Goal: Task Accomplishment & Management: Manage account settings

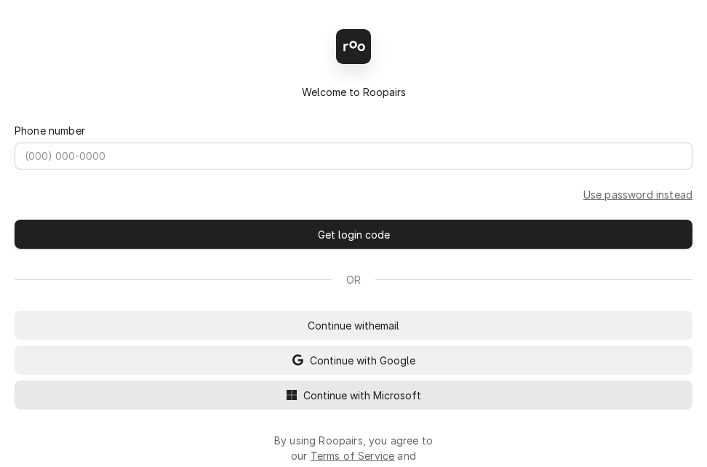
click at [407, 403] on span "Continue with Microsoft" at bounding box center [363, 395] width 124 height 15
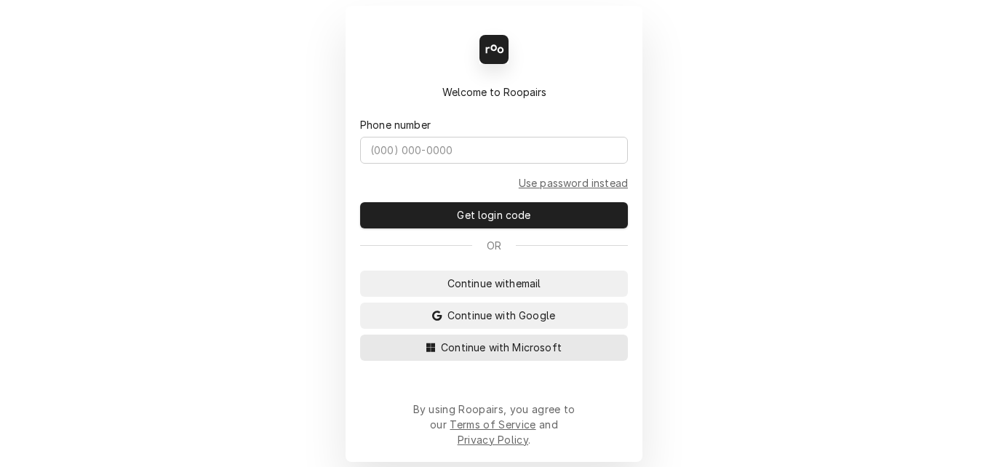
click at [346, 403] on div "Back Enter code Welcome to Roopairs Phone number Use password instead Get login…" at bounding box center [494, 234] width 297 height 456
click at [469, 355] on span "Continue with Microsoft" at bounding box center [501, 347] width 127 height 15
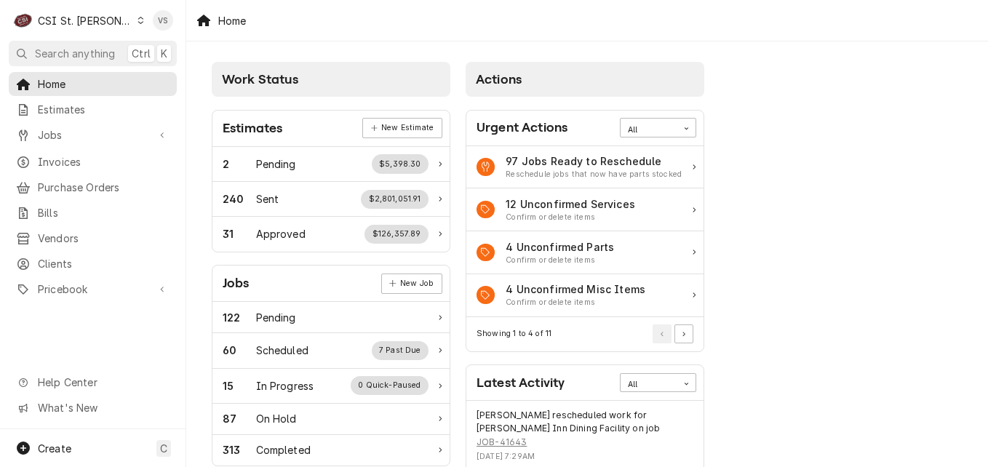
click at [138, 23] on icon "Dynamic Content Wrapper" at bounding box center [141, 20] width 7 height 7
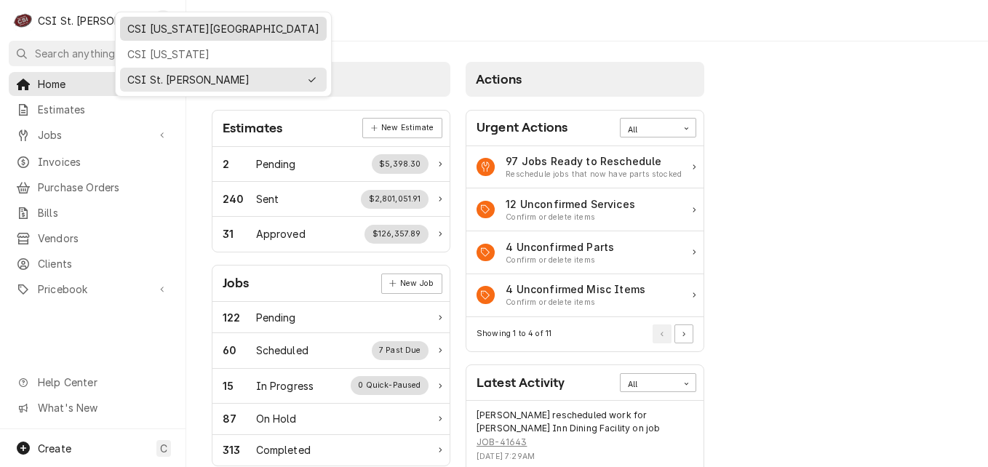
click at [164, 30] on div "CSI Kansas City" at bounding box center [223, 28] width 192 height 15
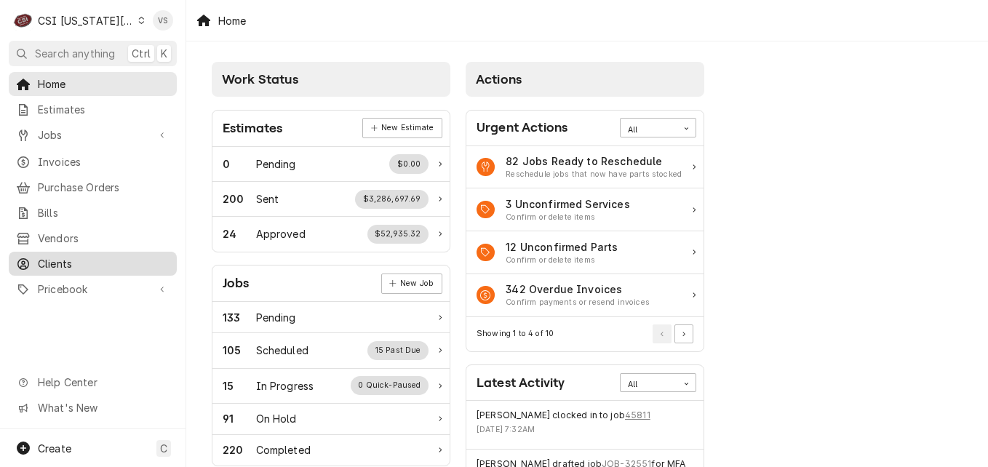
click at [62, 256] on span "Clients" at bounding box center [104, 263] width 132 height 15
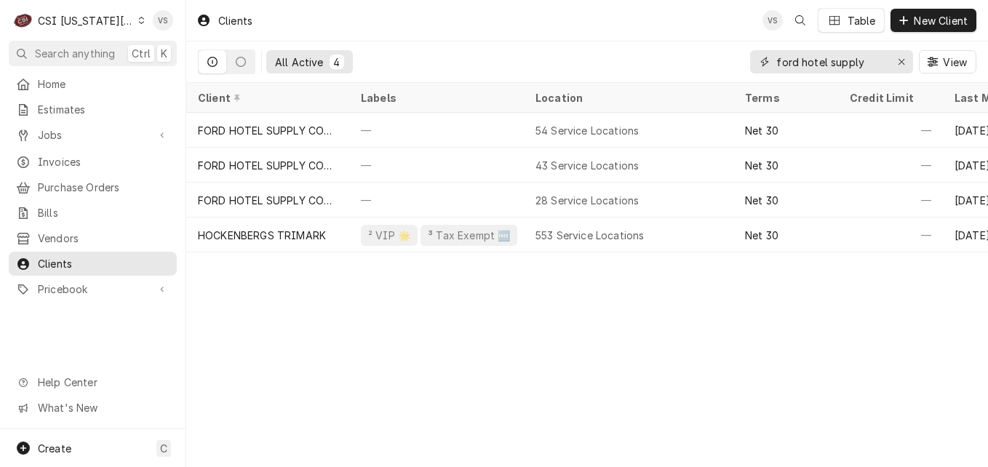
drag, startPoint x: 865, startPoint y: 63, endPoint x: 749, endPoint y: 66, distance: 116.5
click at [747, 66] on div "All Active 4 ford hotel supply View" at bounding box center [587, 61] width 779 height 41
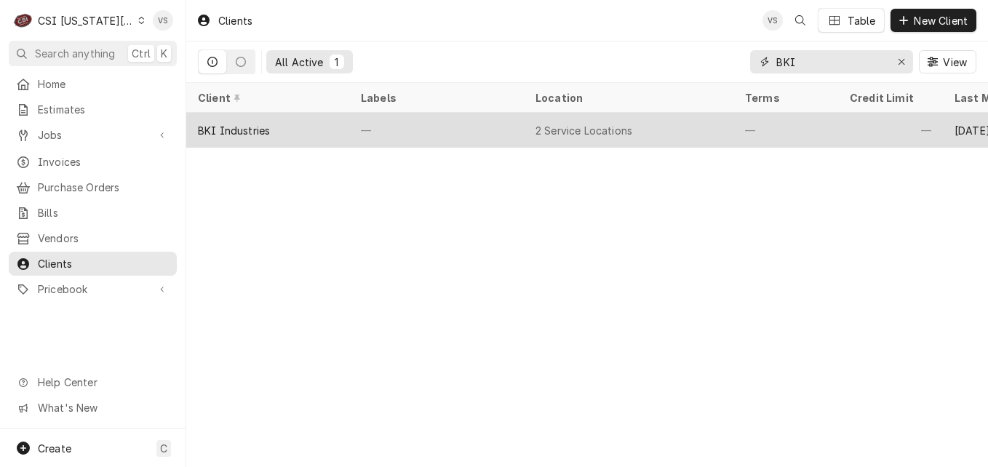
type input "BKI"
click at [246, 123] on div "BKI Industries" at bounding box center [234, 130] width 72 height 15
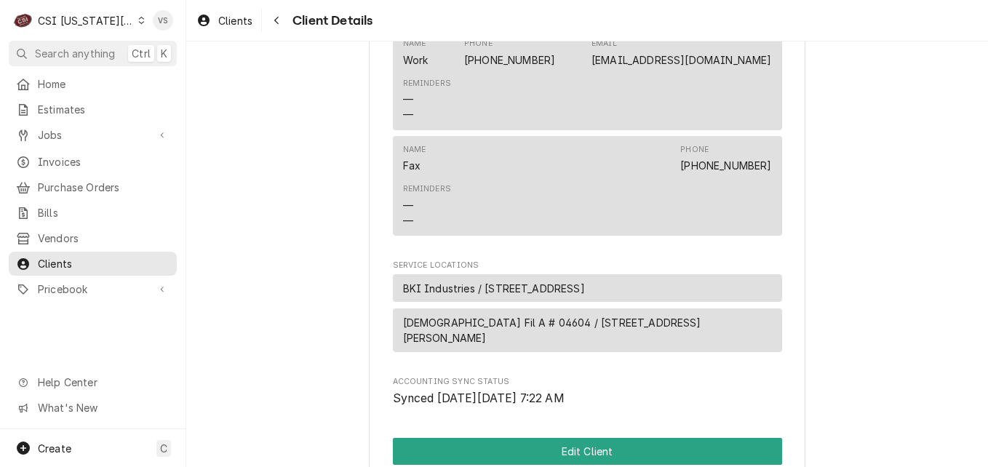
scroll to position [1019, 0]
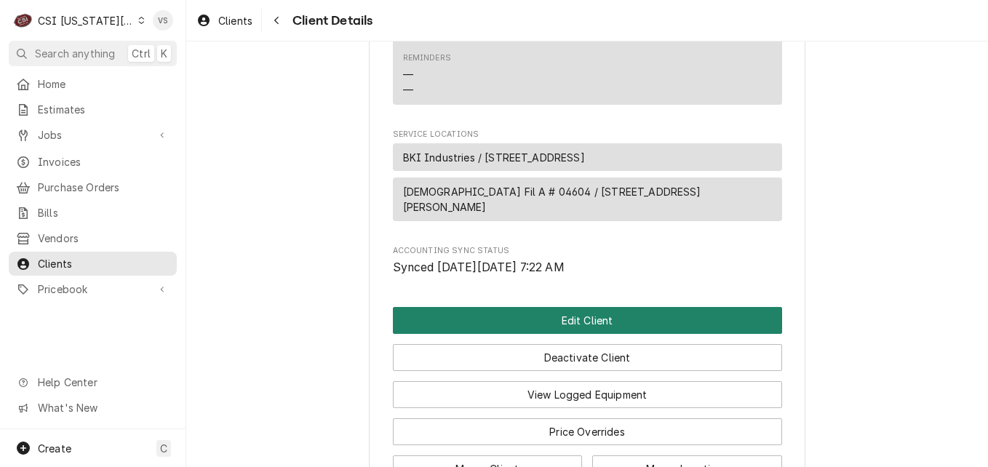
click at [485, 318] on button "Edit Client" at bounding box center [587, 320] width 389 height 27
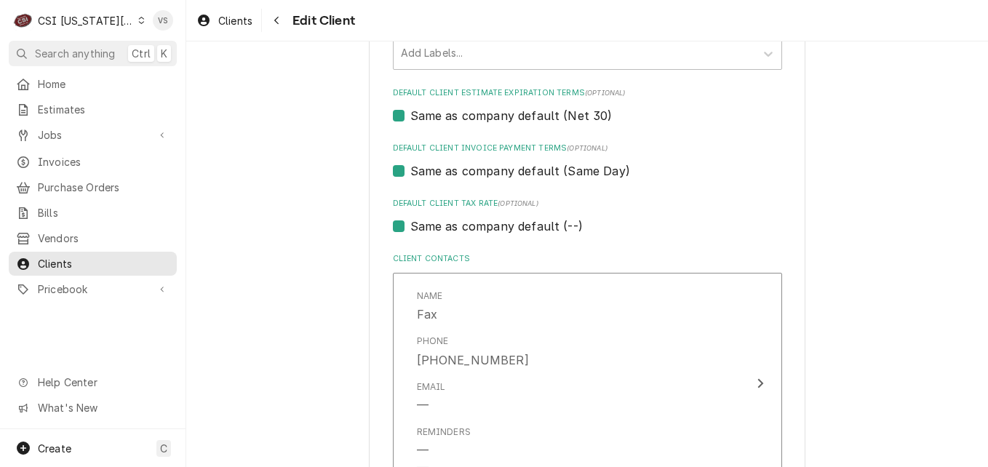
scroll to position [1092, 0]
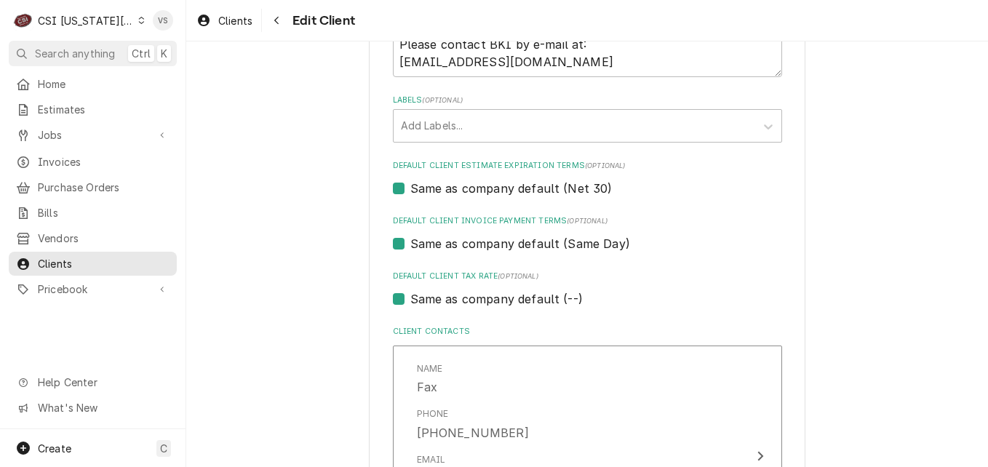
click at [410, 242] on label "Same as company default (Same Day)" at bounding box center [520, 243] width 220 height 17
click at [410, 242] on input "Same as company default (Same Day)" at bounding box center [604, 251] width 389 height 32
checkbox input "false"
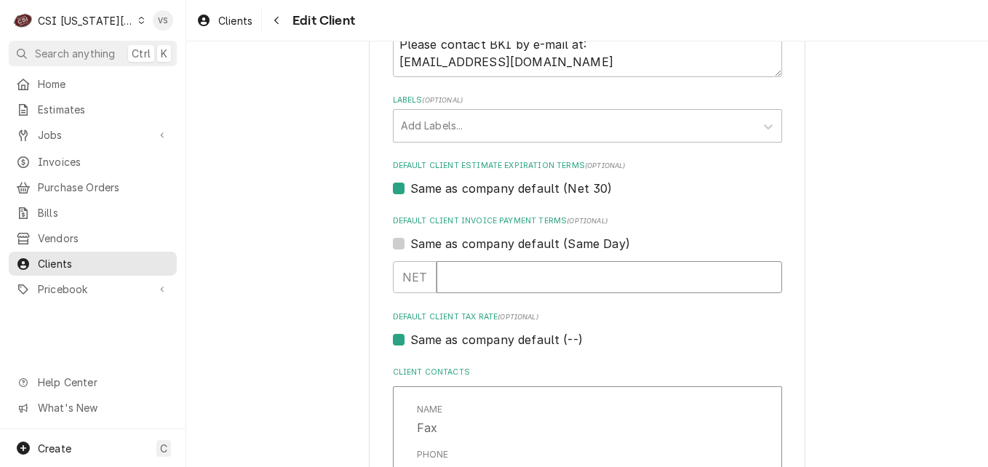
click at [458, 274] on input "Default Client Invoice Payment Terms" at bounding box center [610, 277] width 346 height 32
type textarea "x"
type input "0"
type textarea "x"
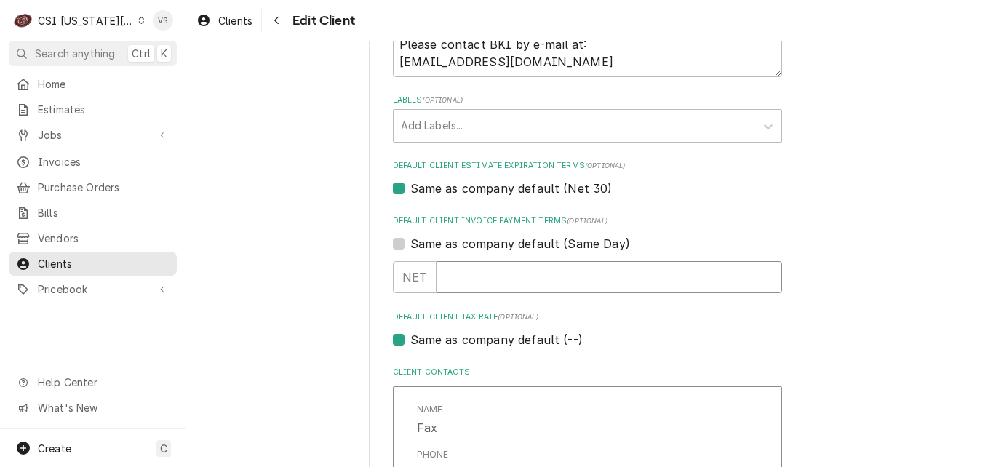
type textarea "x"
type input "3"
type textarea "x"
type input "30"
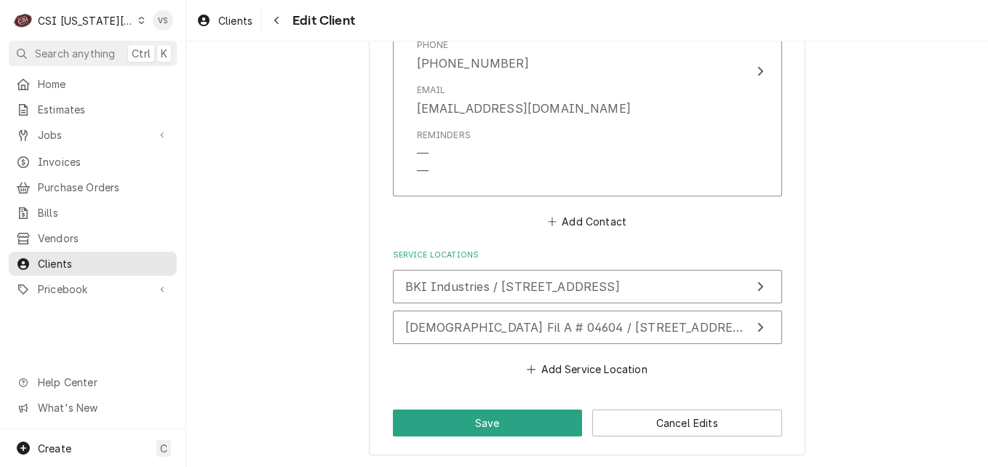
scroll to position [1760, 0]
click at [453, 418] on button "Save" at bounding box center [488, 422] width 190 height 27
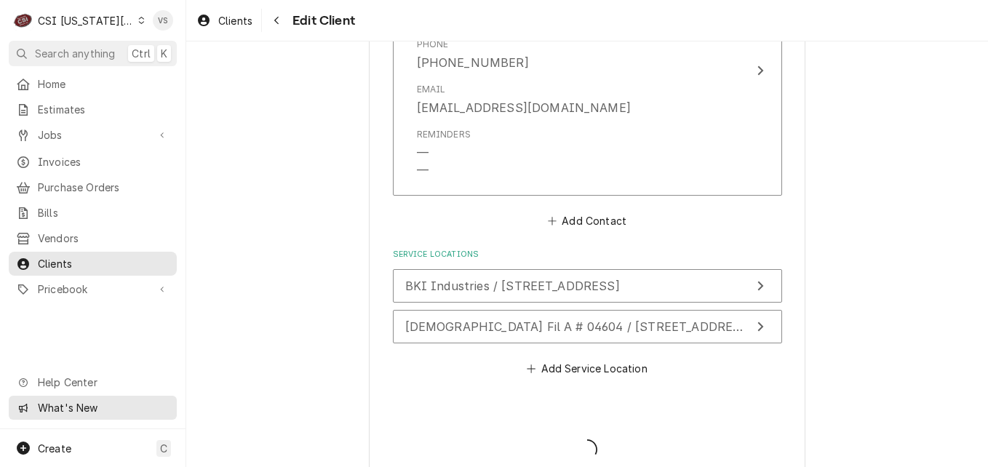
type textarea "x"
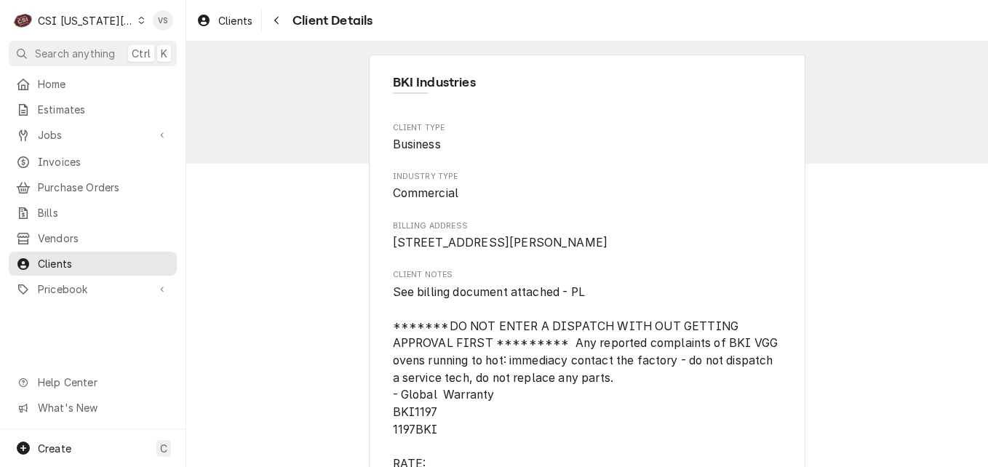
click at [139, 22] on icon "Dynamic Content Wrapper" at bounding box center [142, 20] width 6 height 7
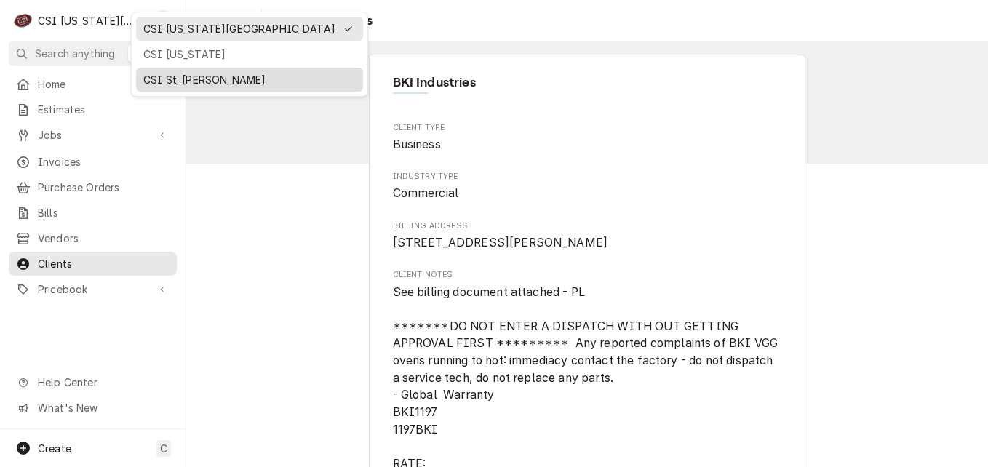
click at [184, 79] on div "CSI St. [PERSON_NAME]" at bounding box center [249, 79] width 212 height 15
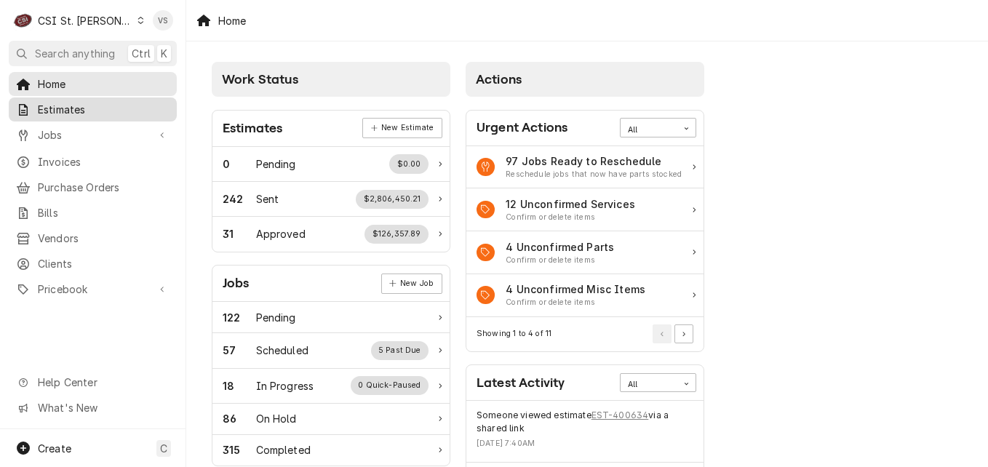
click at [63, 109] on span "Estimates" at bounding box center [104, 109] width 132 height 15
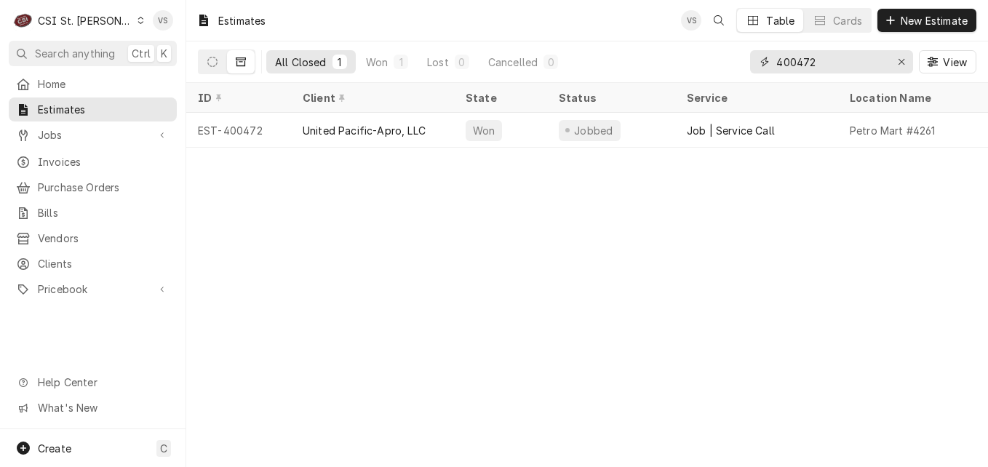
drag, startPoint x: 819, startPoint y: 59, endPoint x: 767, endPoint y: 64, distance: 51.9
click at [736, 59] on div "All Closed 1 Won 1 Lost 0 Cancelled 0 400472 View" at bounding box center [587, 61] width 779 height 41
type input "0"
click at [776, 63] on input "0684" at bounding box center [830, 61] width 109 height 23
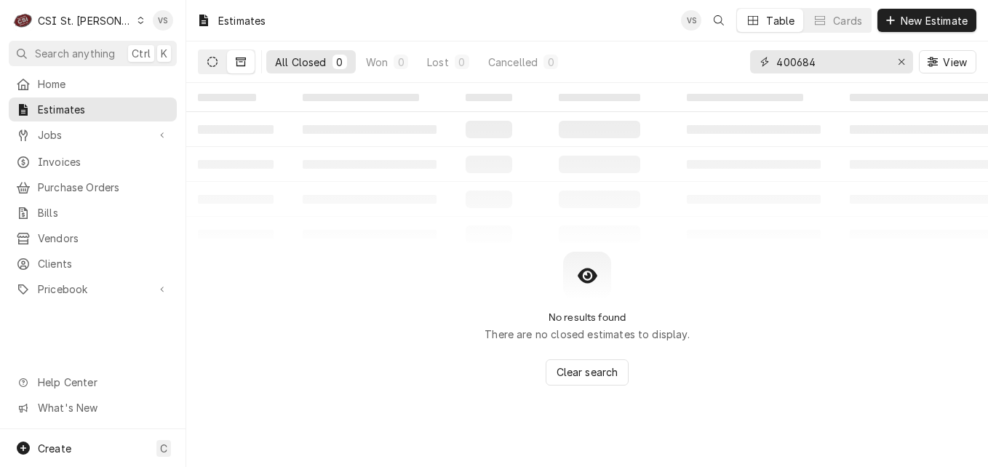
type input "400684"
click at [212, 62] on icon "Dynamic Content Wrapper" at bounding box center [212, 62] width 10 height 10
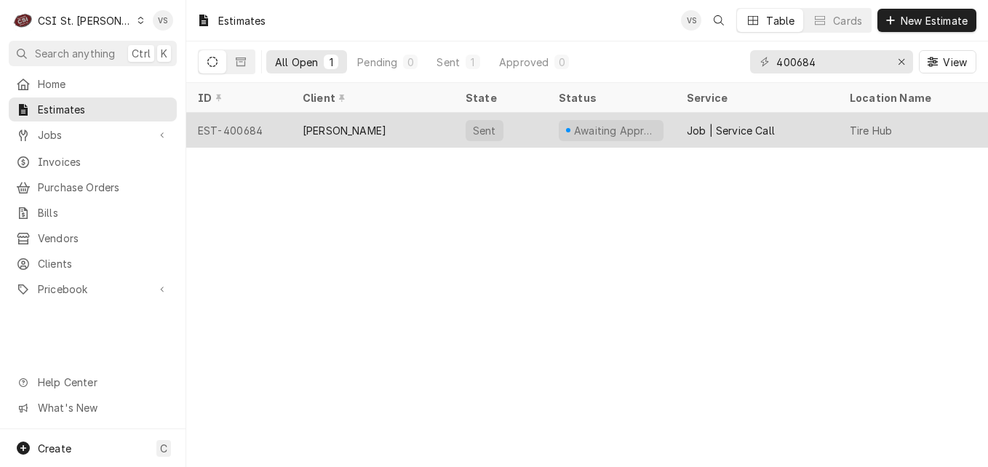
click at [247, 130] on div "EST-400684" at bounding box center [238, 130] width 105 height 35
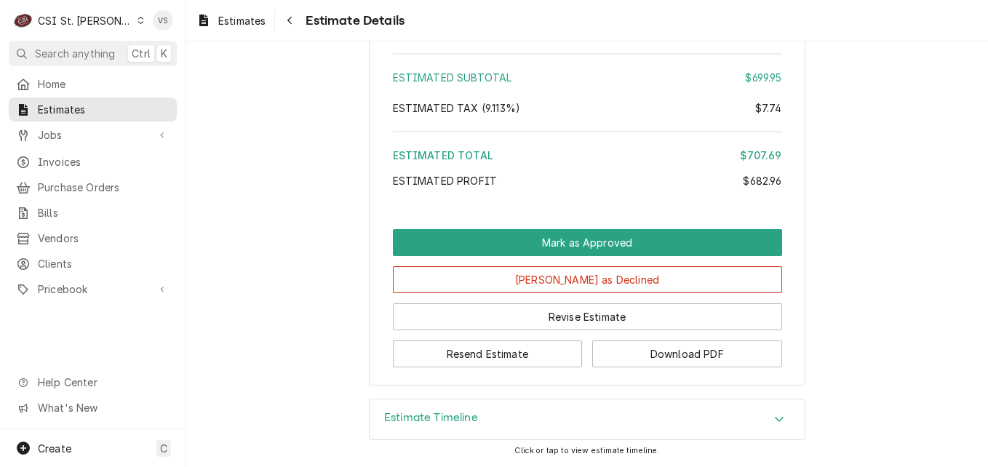
scroll to position [3389, 0]
click at [775, 419] on icon "Accordion Header" at bounding box center [779, 419] width 10 height 12
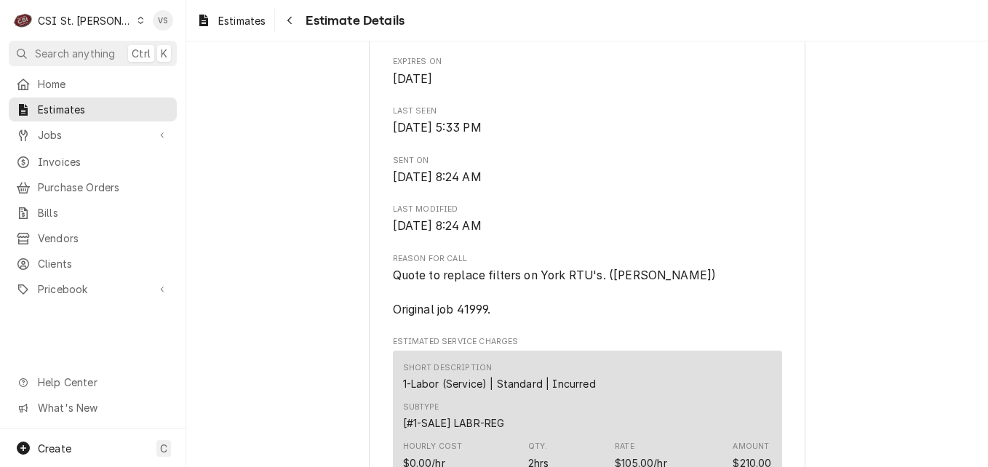
scroll to position [655, 0]
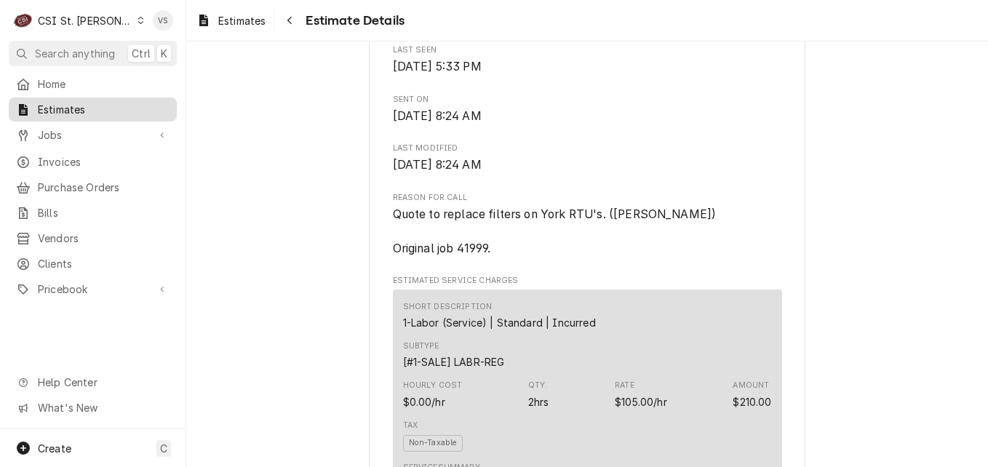
click at [63, 114] on div "Estimates" at bounding box center [93, 109] width 162 height 18
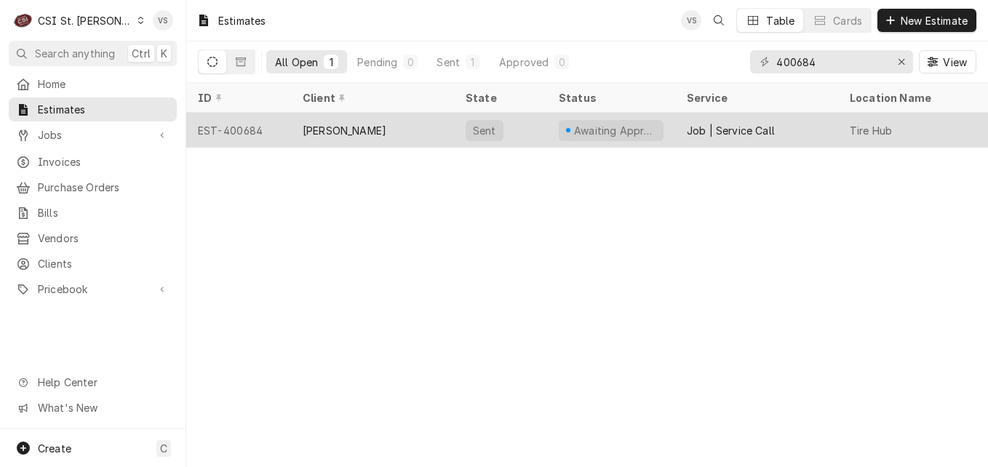
click at [320, 126] on div "[PERSON_NAME]" at bounding box center [345, 130] width 84 height 15
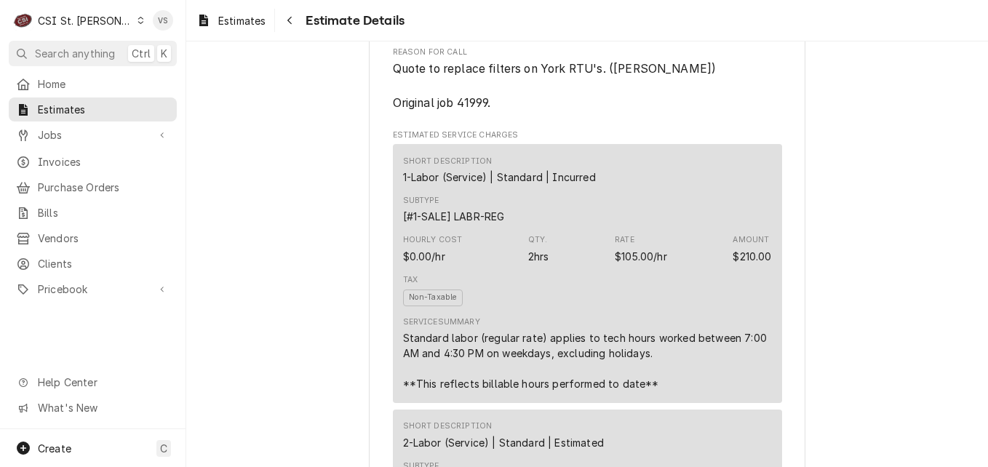
scroll to position [1601, 0]
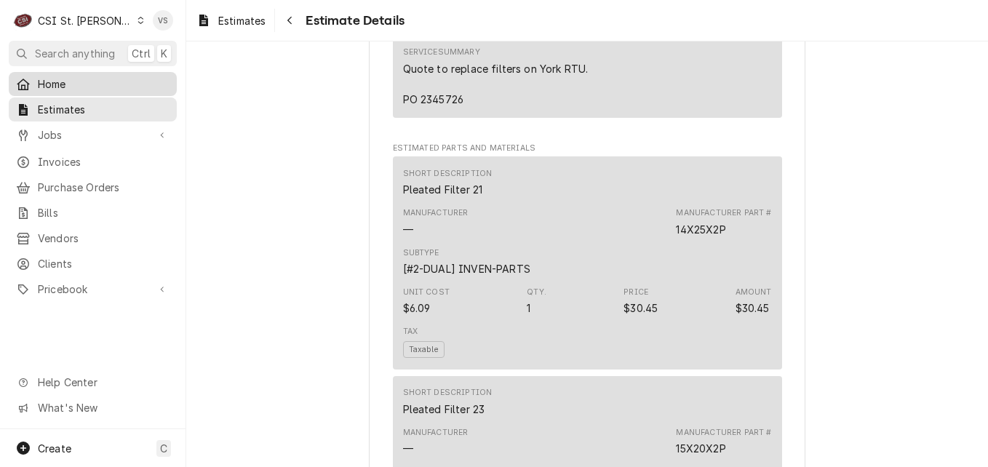
click at [81, 84] on span "Home" at bounding box center [104, 83] width 132 height 15
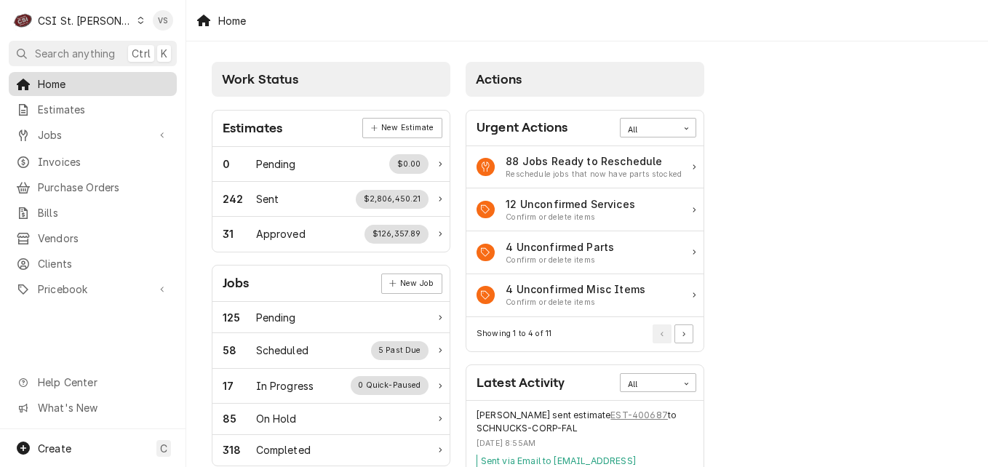
click at [92, 84] on span "Home" at bounding box center [104, 83] width 132 height 15
click at [103, 82] on span "Home" at bounding box center [104, 83] width 132 height 15
click at [68, 154] on span "Invoices" at bounding box center [104, 161] width 132 height 15
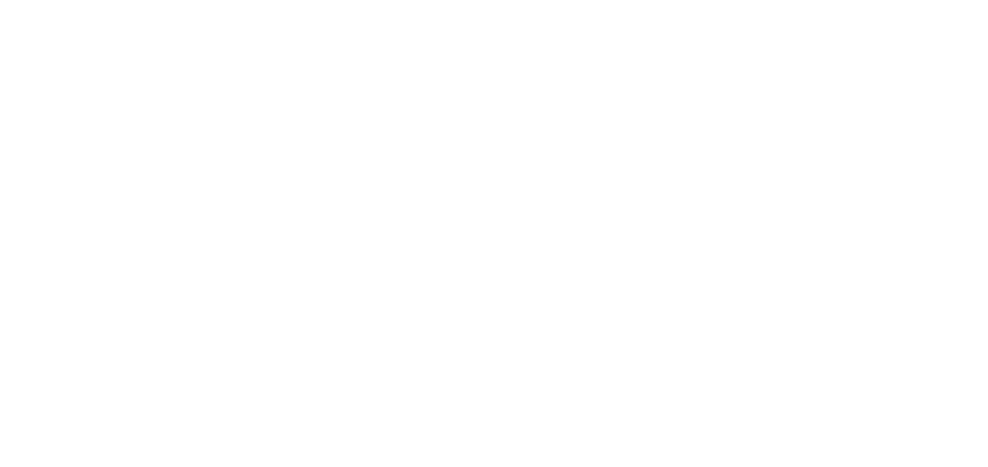
click at [74, 77] on div "Dynamic Content Wrapper" at bounding box center [494, 233] width 988 height 467
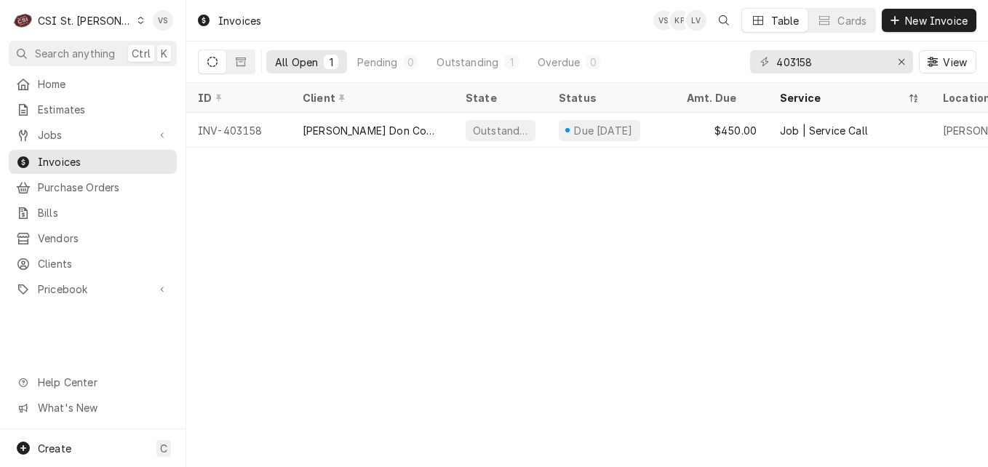
click at [768, 22] on button "Table" at bounding box center [775, 20] width 66 height 23
click at [822, 21] on icon "Dynamic Content Wrapper" at bounding box center [824, 20] width 10 height 9
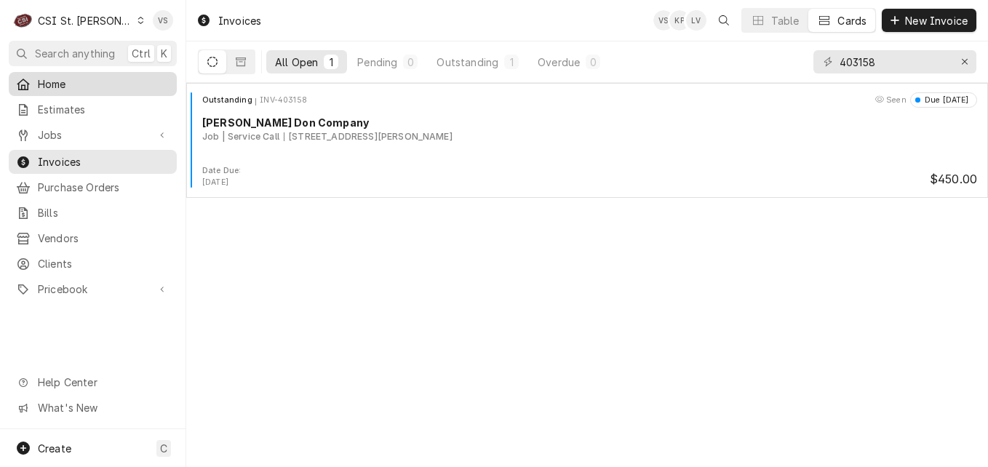
click at [52, 85] on span "Home" at bounding box center [104, 83] width 132 height 15
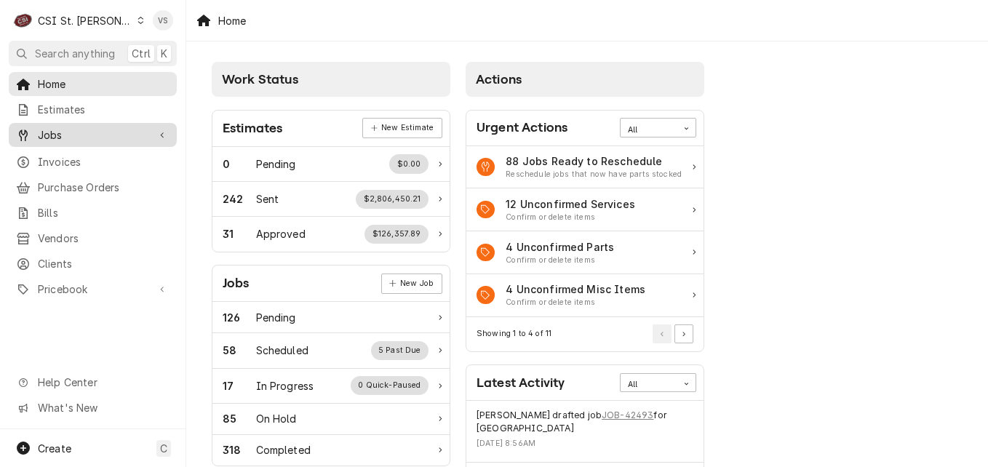
click at [66, 134] on span "Jobs" at bounding box center [93, 134] width 110 height 15
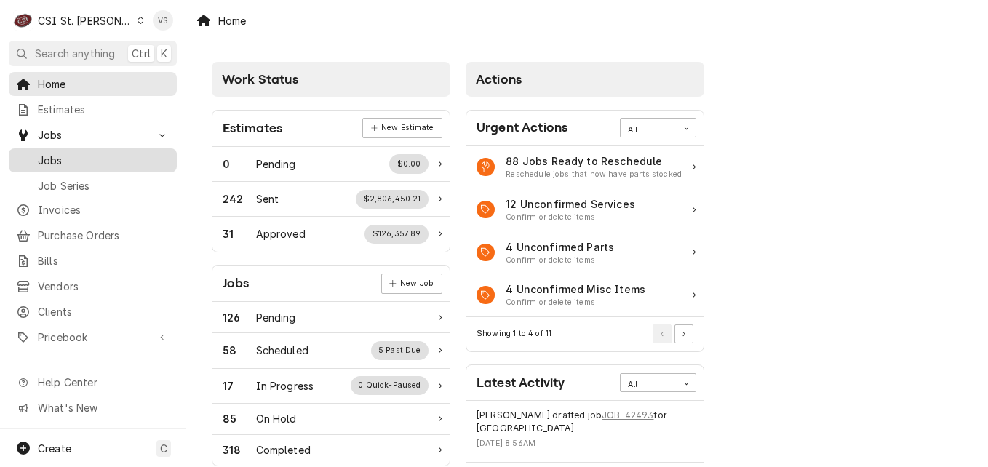
click at [106, 153] on span "Jobs" at bounding box center [104, 160] width 132 height 15
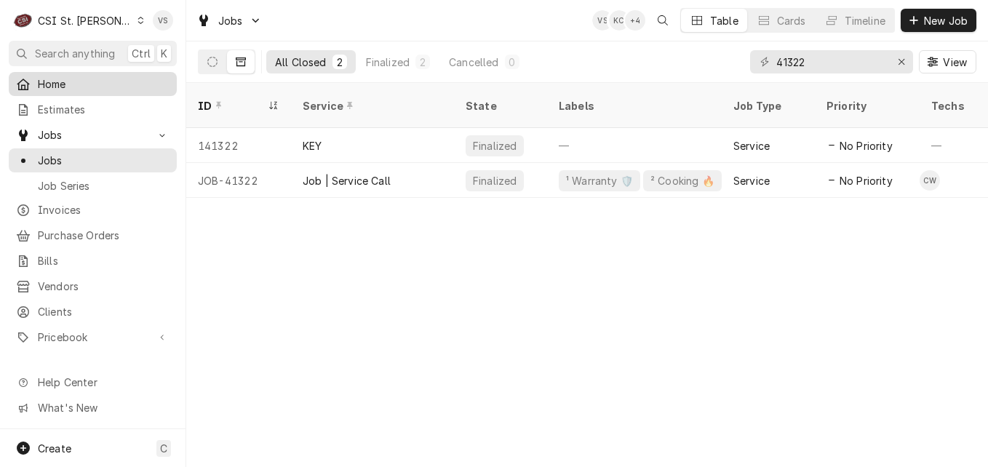
click at [64, 80] on span "Home" at bounding box center [104, 83] width 132 height 15
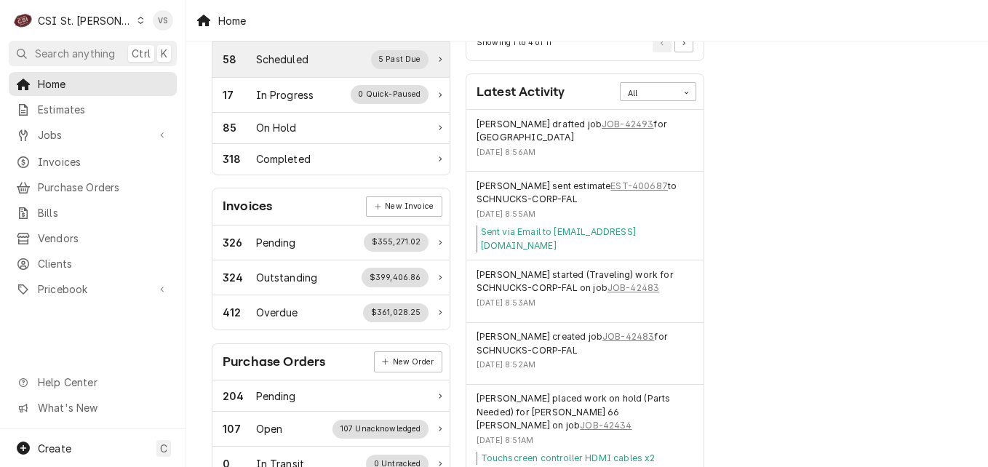
scroll to position [364, 0]
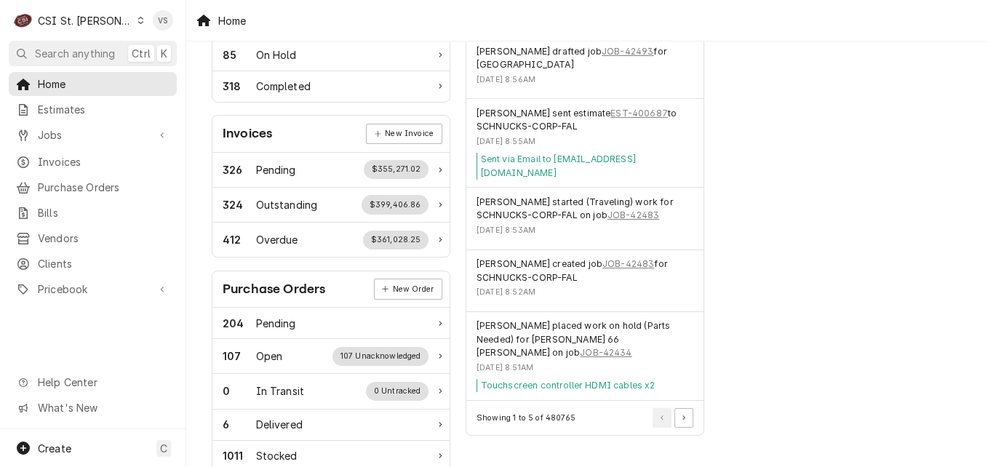
click at [138, 19] on icon "Dynamic Content Wrapper" at bounding box center [141, 20] width 7 height 7
click at [60, 155] on html "C CSI St. Louis VS Search anything Ctrl K Home Estimates Jobs Jobs Job Series I…" at bounding box center [494, 233] width 988 height 467
click at [108, 12] on div "C CSI St. Louis" at bounding box center [79, 20] width 140 height 29
click at [108, 19] on html "C CSI St. Louis VS Search anything Ctrl K Home Estimates Jobs Jobs Job Series I…" at bounding box center [494, 233] width 988 height 467
click at [138, 20] on icon "Dynamic Content Wrapper" at bounding box center [141, 20] width 7 height 7
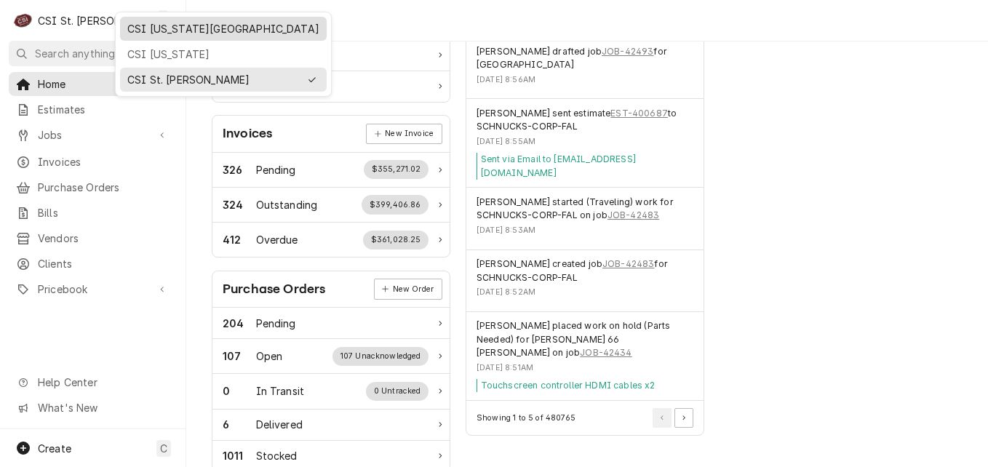
click at [162, 31] on div "CSI Kansas City" at bounding box center [223, 28] width 192 height 15
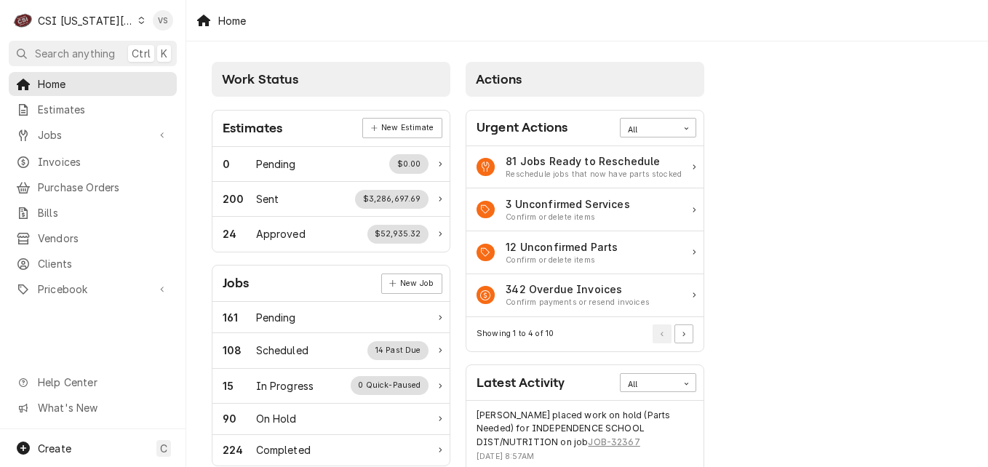
click at [67, 157] on div "C CSI Kansas City VS Search anything Ctrl K Home Estimates Jobs Jobs Job Series…" at bounding box center [494, 233] width 988 height 467
click at [124, 159] on span "Invoices" at bounding box center [104, 161] width 132 height 15
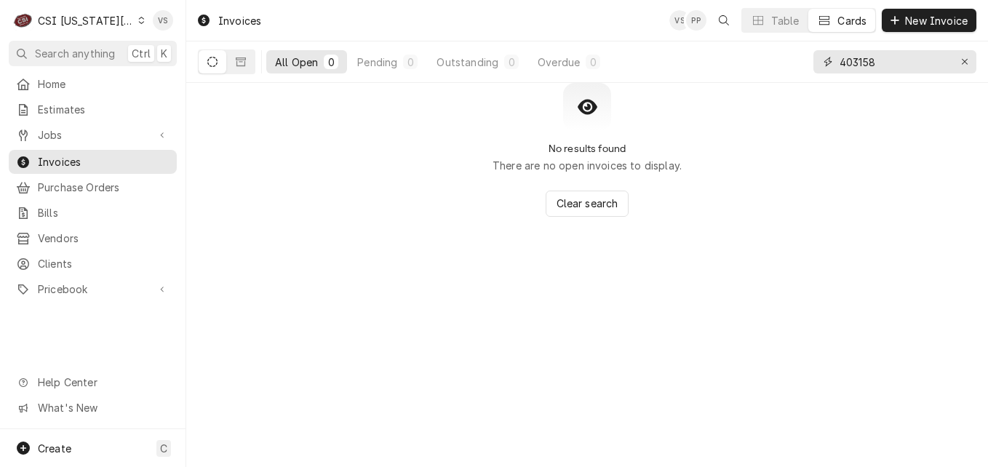
drag, startPoint x: 894, startPoint y: 61, endPoint x: 836, endPoint y: 59, distance: 58.3
click at [828, 57] on div "403158" at bounding box center [895, 61] width 163 height 23
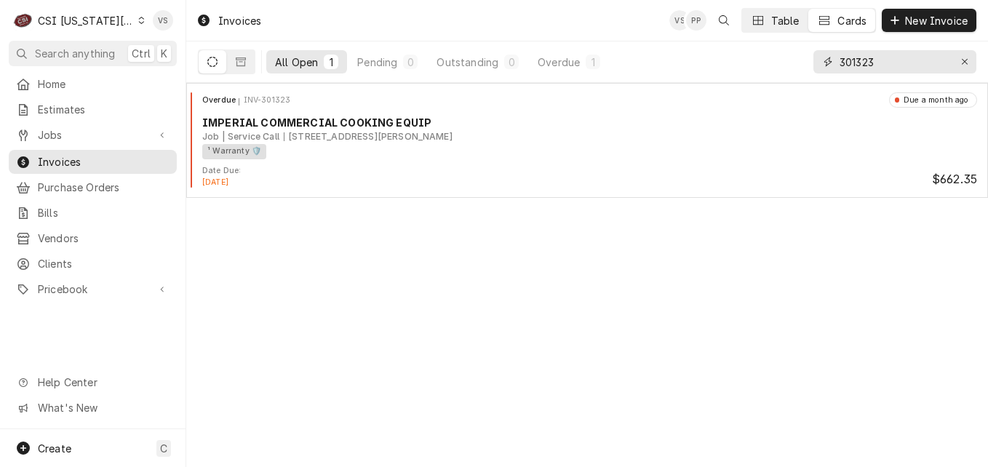
type input "301323"
click at [758, 25] on icon "Dynamic Content Wrapper" at bounding box center [758, 20] width 10 height 9
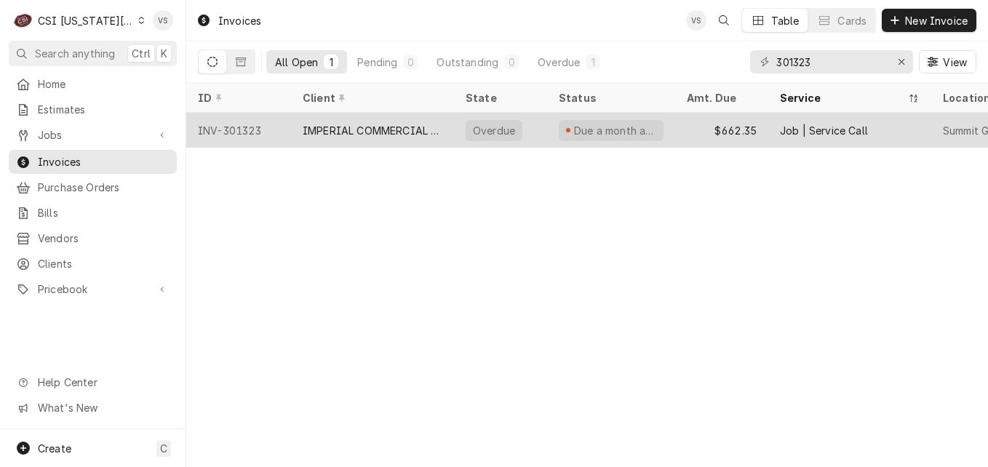
click at [312, 128] on div "IMPERIAL COMMERCIAL COOKING EQUIP" at bounding box center [373, 130] width 140 height 15
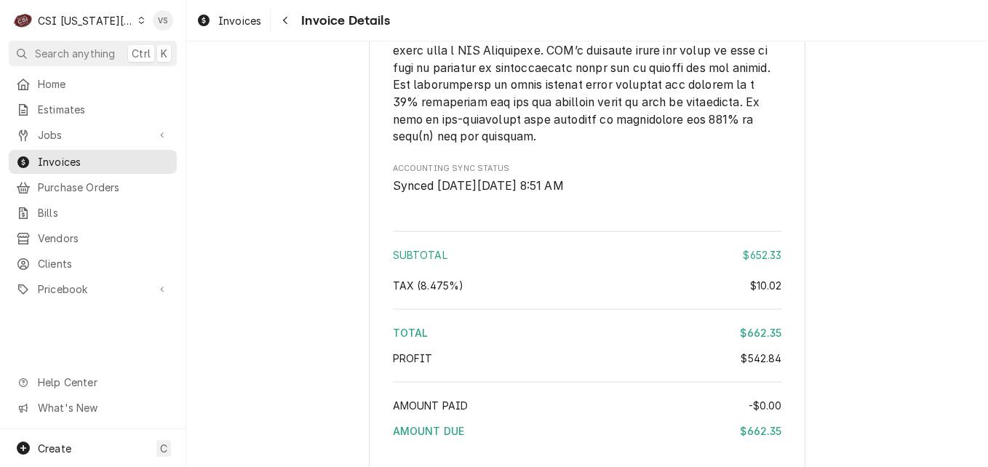
scroll to position [3435, 0]
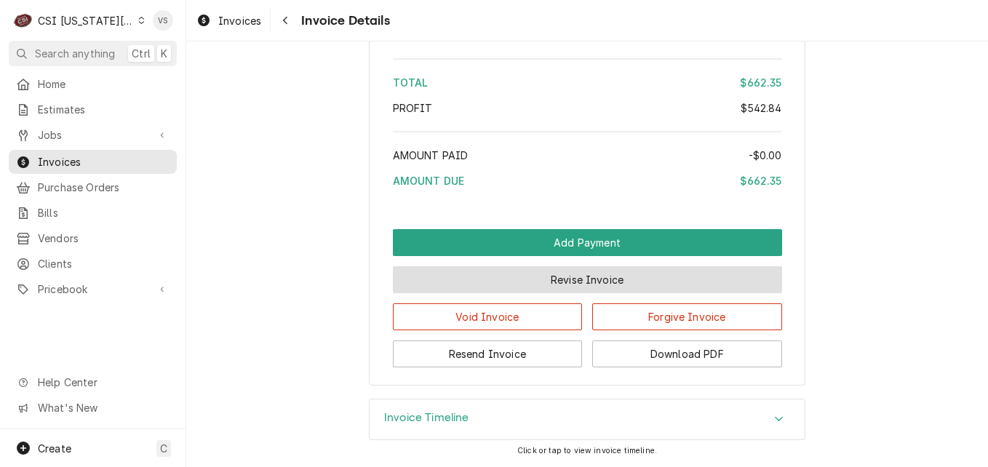
click at [553, 282] on button "Revise Invoice" at bounding box center [587, 279] width 389 height 27
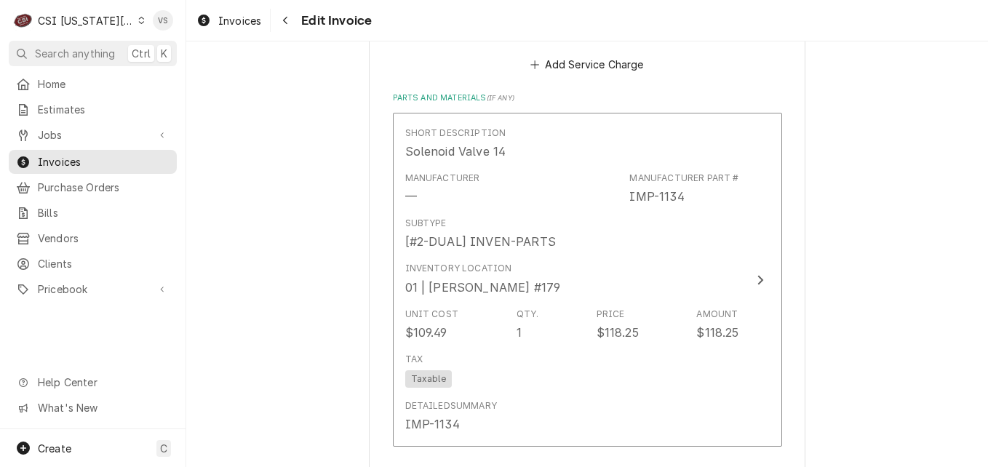
scroll to position [2361, 0]
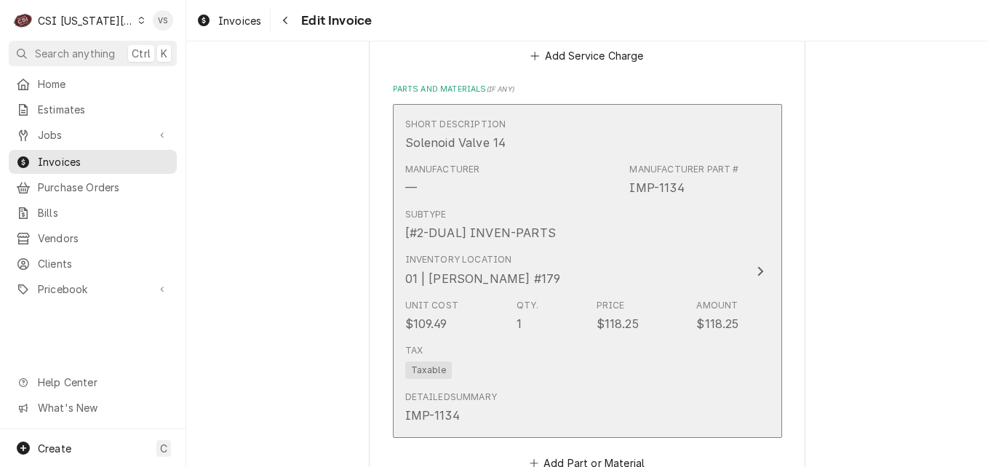
click at [576, 283] on div "Inventory Location 01 | WADE URTEAGA #179" at bounding box center [572, 269] width 334 height 45
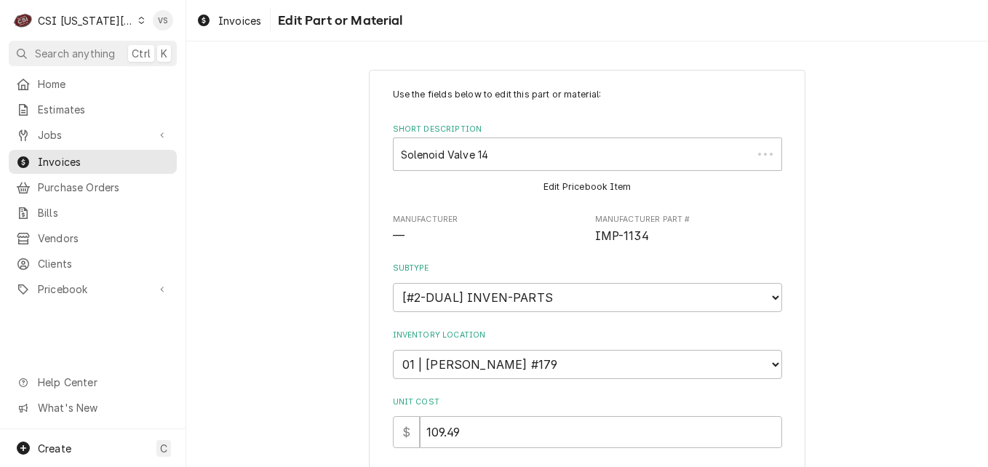
type textarea "x"
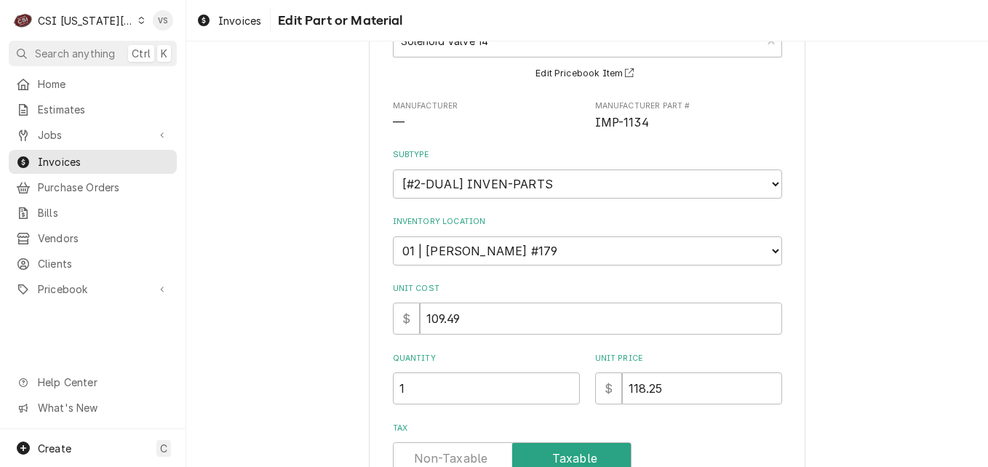
scroll to position [156, 0]
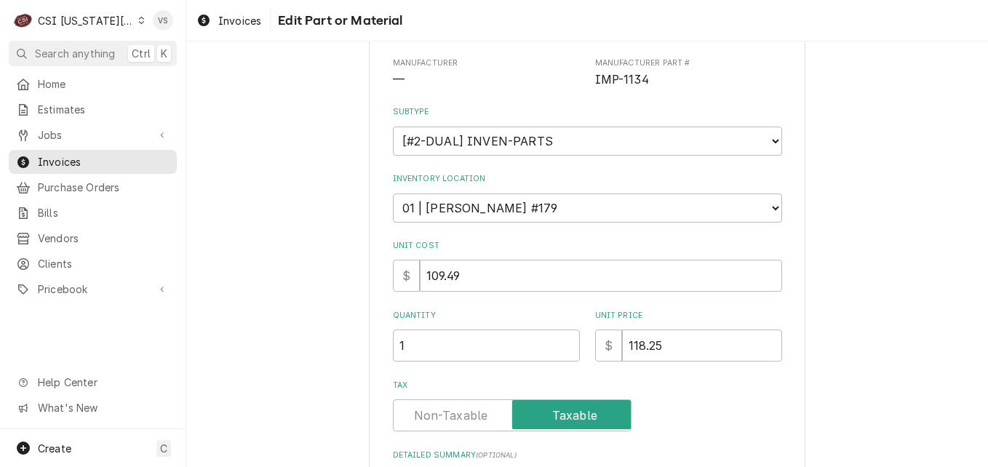
click at [458, 416] on label "Tax" at bounding box center [512, 415] width 239 height 32
click at [458, 416] on input "Tax" at bounding box center [512, 415] width 226 height 32
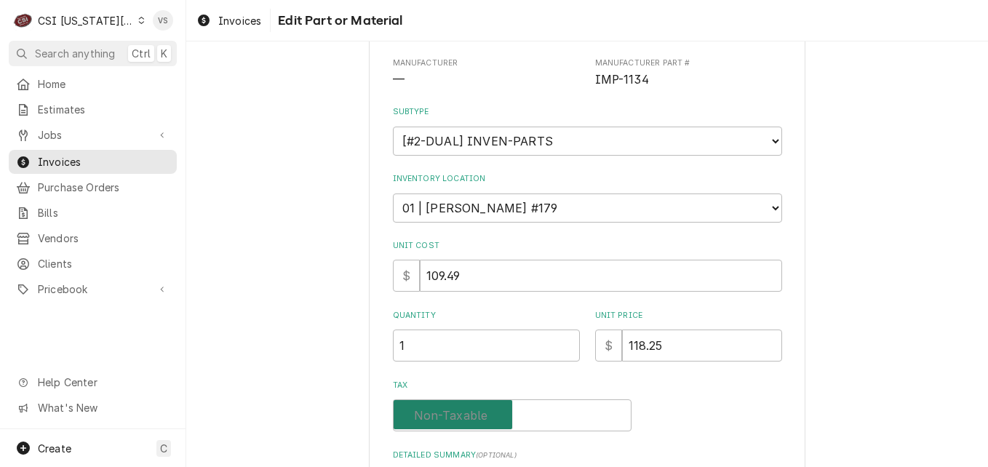
checkbox input "false"
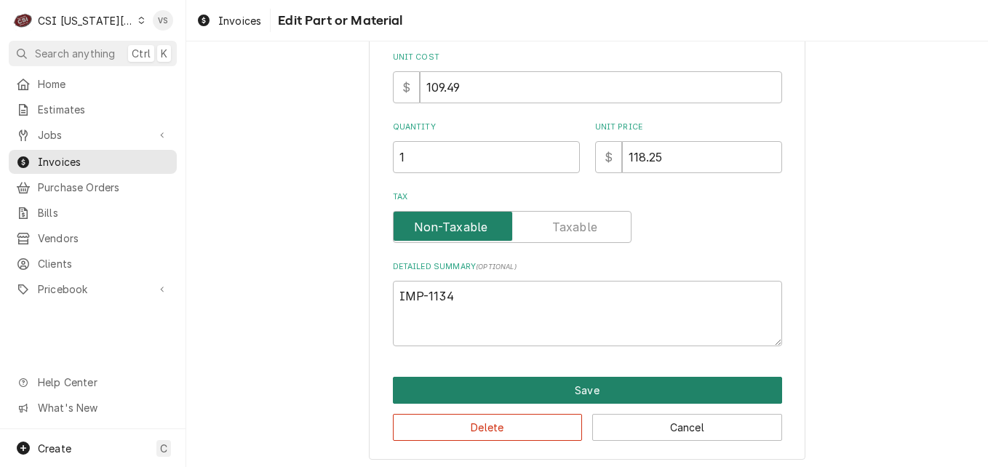
scroll to position [350, 0]
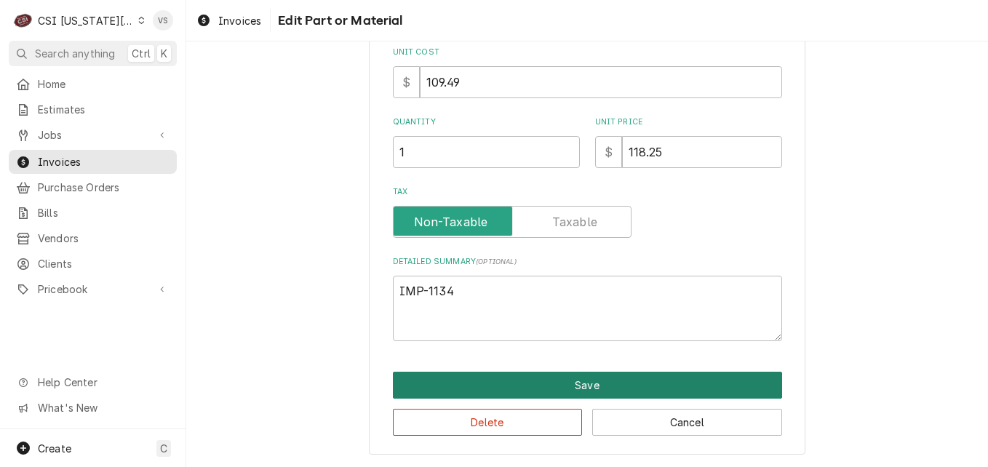
click at [541, 390] on button "Save" at bounding box center [587, 385] width 389 height 27
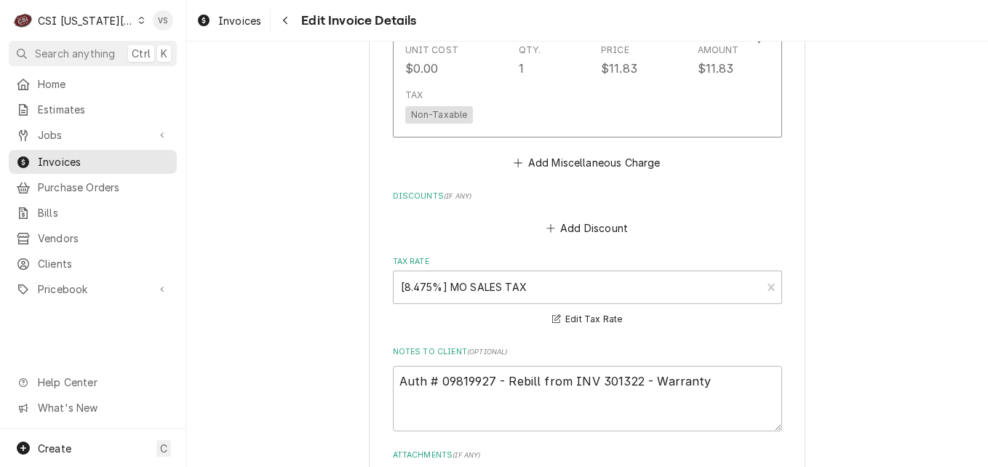
scroll to position [3658, 0]
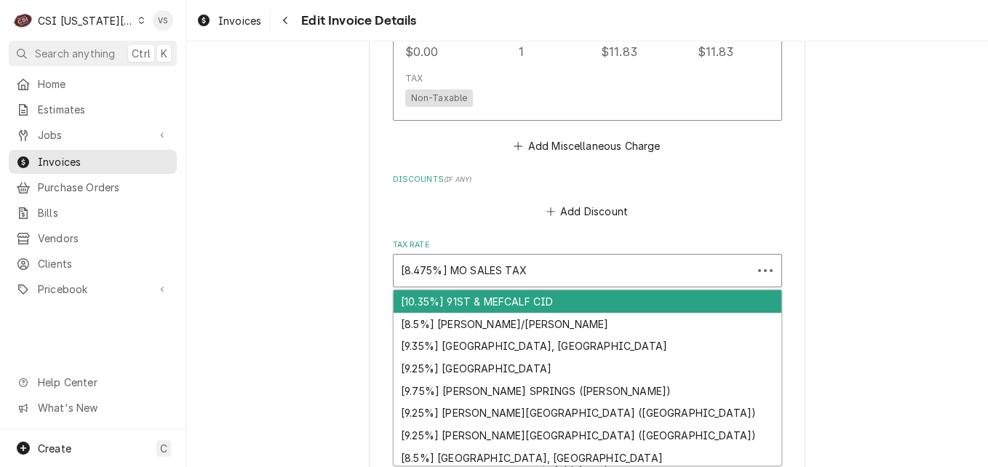
click at [557, 273] on div "Tax Rate" at bounding box center [573, 271] width 344 height 26
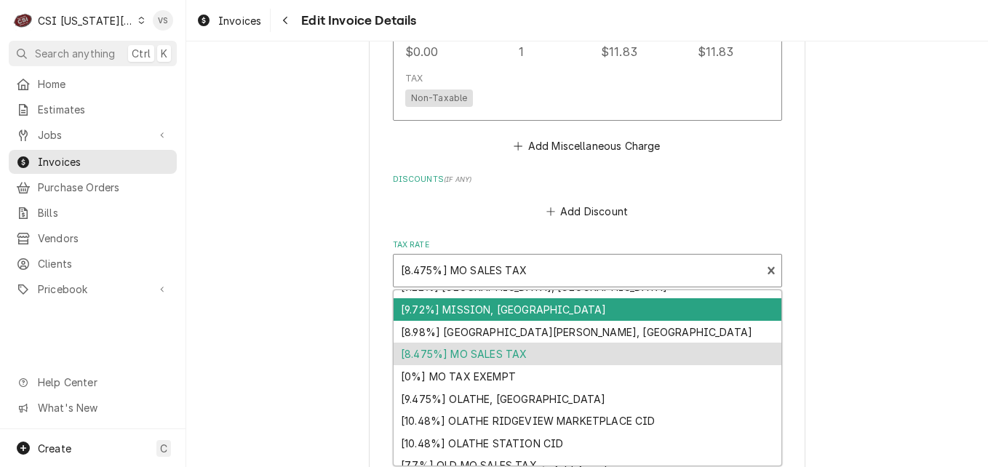
scroll to position [1308, 0]
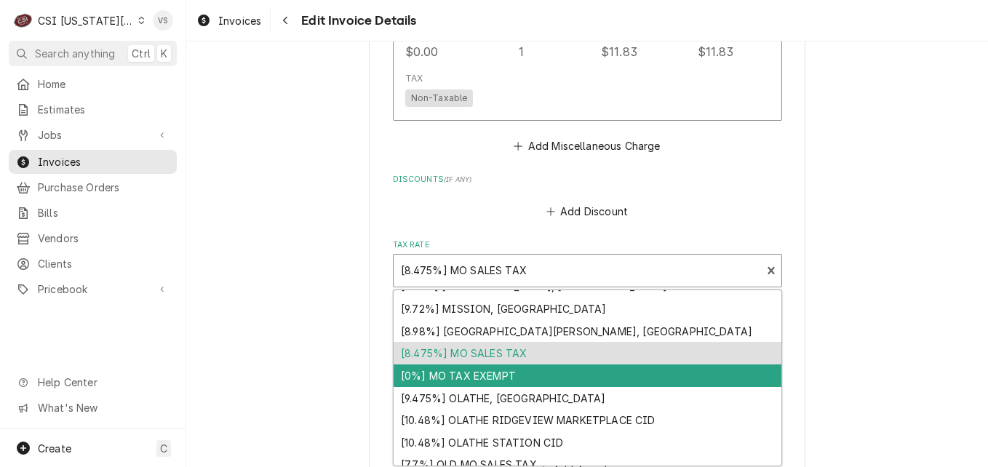
click at [508, 374] on div "[0%] MO TAX EXEMPT" at bounding box center [588, 376] width 388 height 23
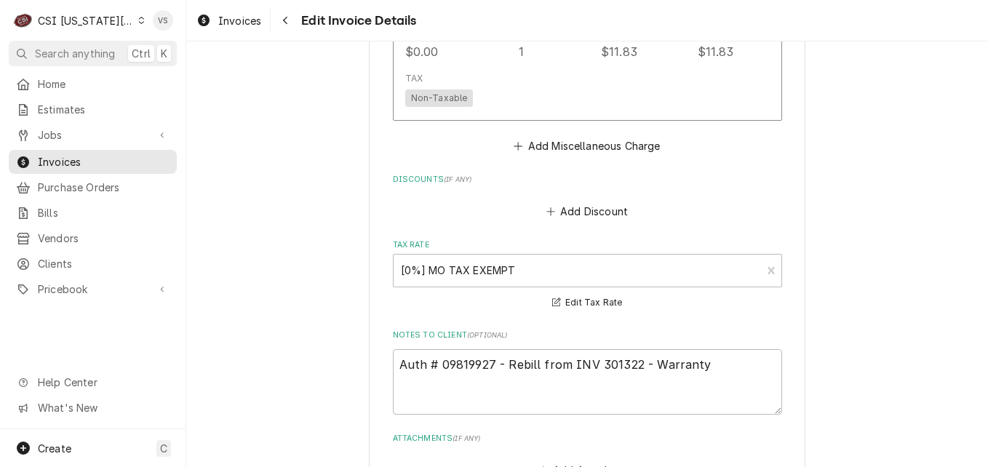
scroll to position [4010, 0]
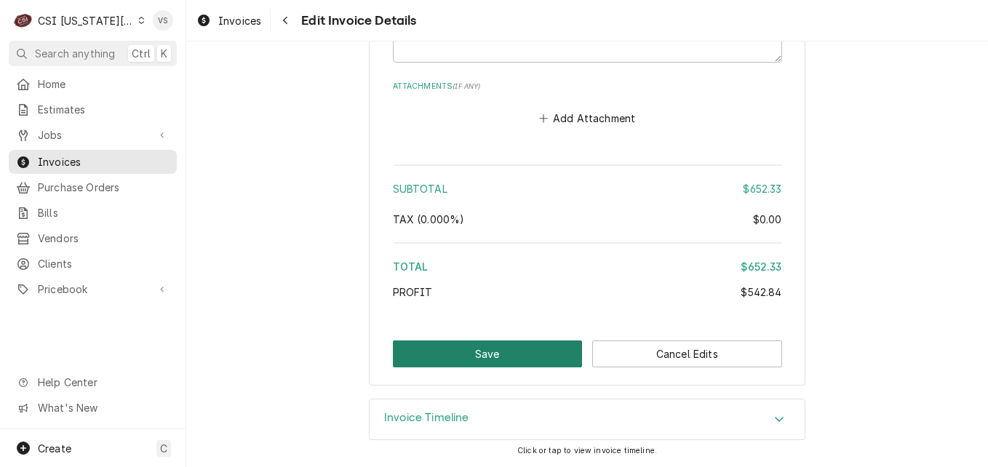
click at [540, 351] on button "Save" at bounding box center [488, 354] width 190 height 27
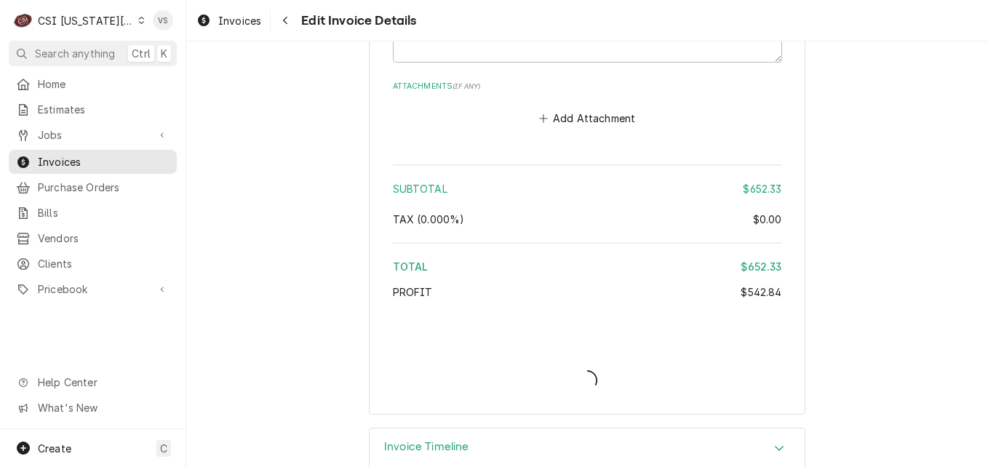
type textarea "x"
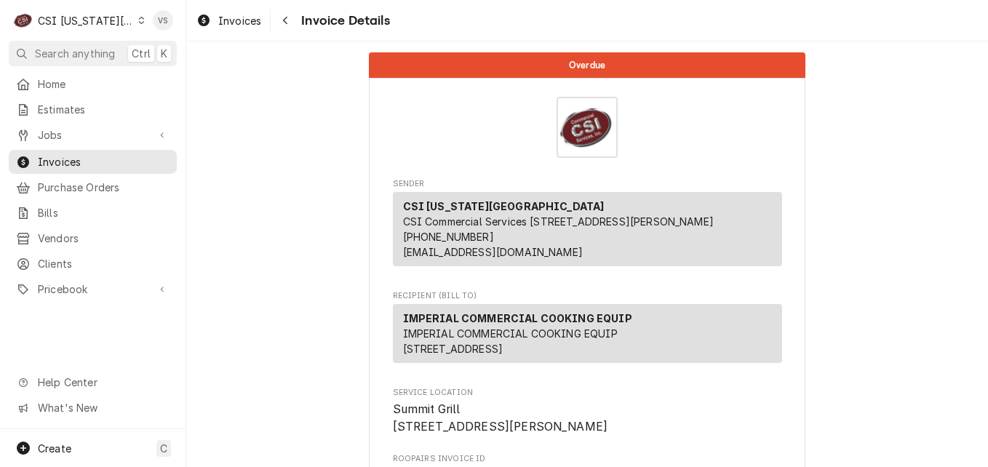
click at [138, 20] on icon "Dynamic Content Wrapper" at bounding box center [141, 20] width 7 height 7
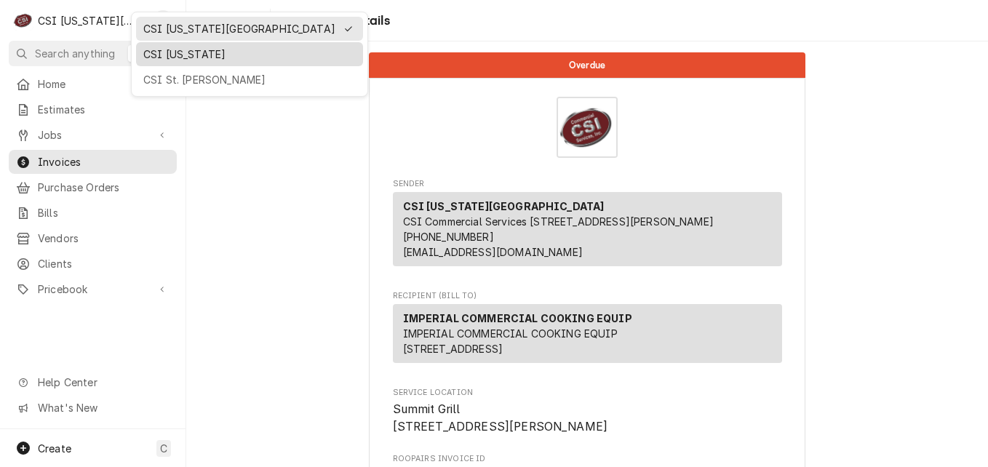
click at [207, 54] on div "CSI [US_STATE]" at bounding box center [249, 54] width 212 height 15
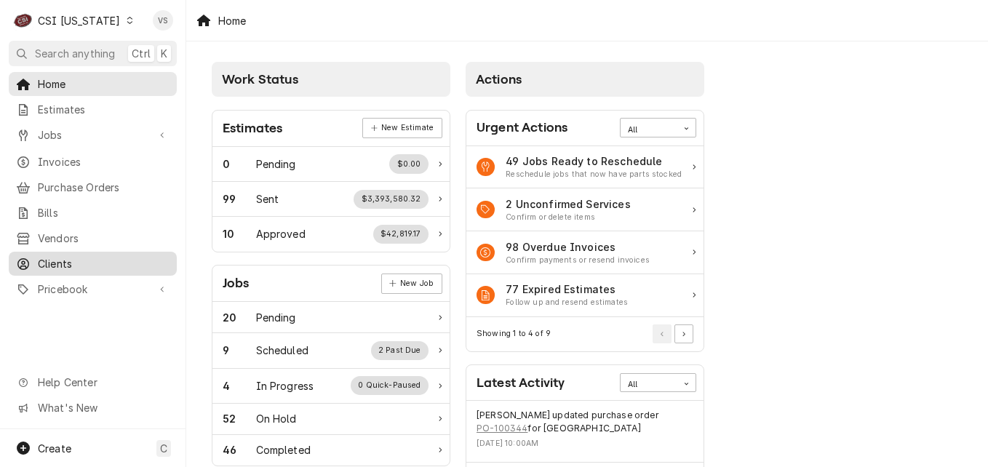
click at [63, 260] on span "Clients" at bounding box center [104, 263] width 132 height 15
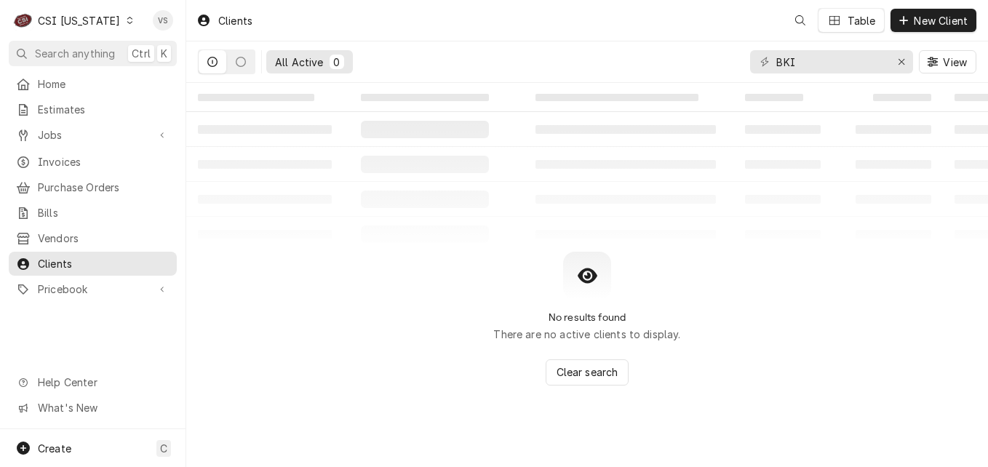
click at [80, 261] on div "C CSI [US_STATE] VS Search anything Ctrl K Home Estimates Jobs Jobs Job Series …" at bounding box center [494, 233] width 988 height 467
drag, startPoint x: 803, startPoint y: 62, endPoint x: 717, endPoint y: 60, distance: 86.6
click at [776, 62] on input "BKI" at bounding box center [830, 61] width 109 height 23
click at [815, 53] on input "BKI" at bounding box center [830, 61] width 109 height 23
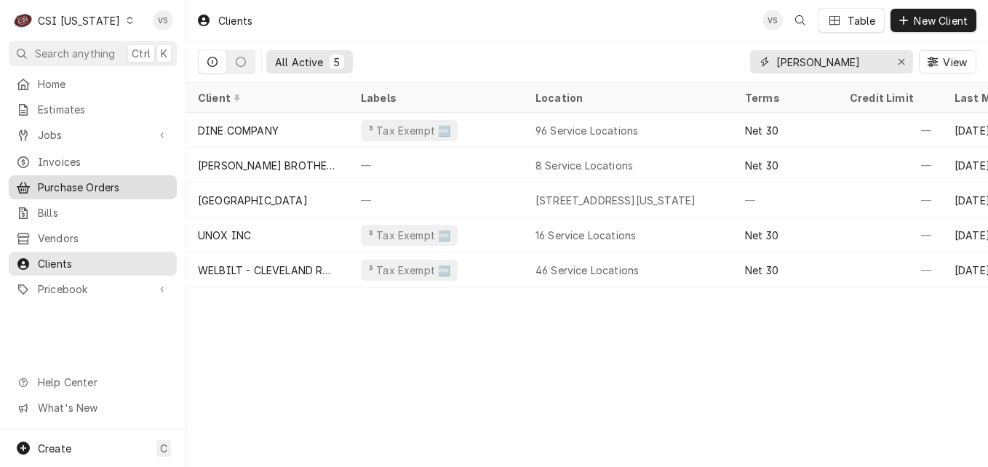
type input "[PERSON_NAME]"
